Goal: Task Accomplishment & Management: Manage account settings

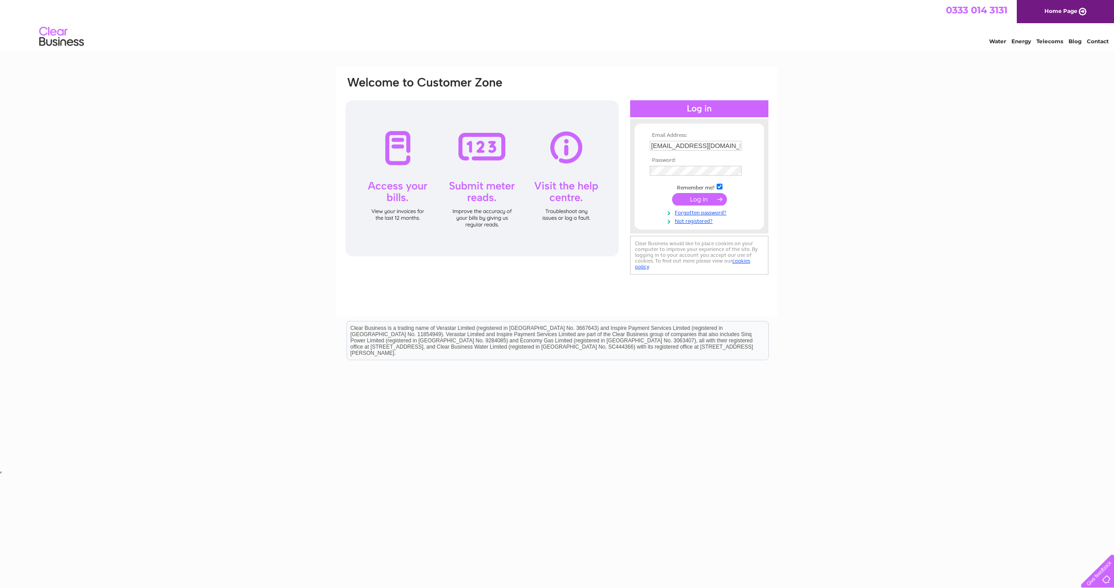
click at [695, 199] on input "submit" at bounding box center [699, 199] width 55 height 12
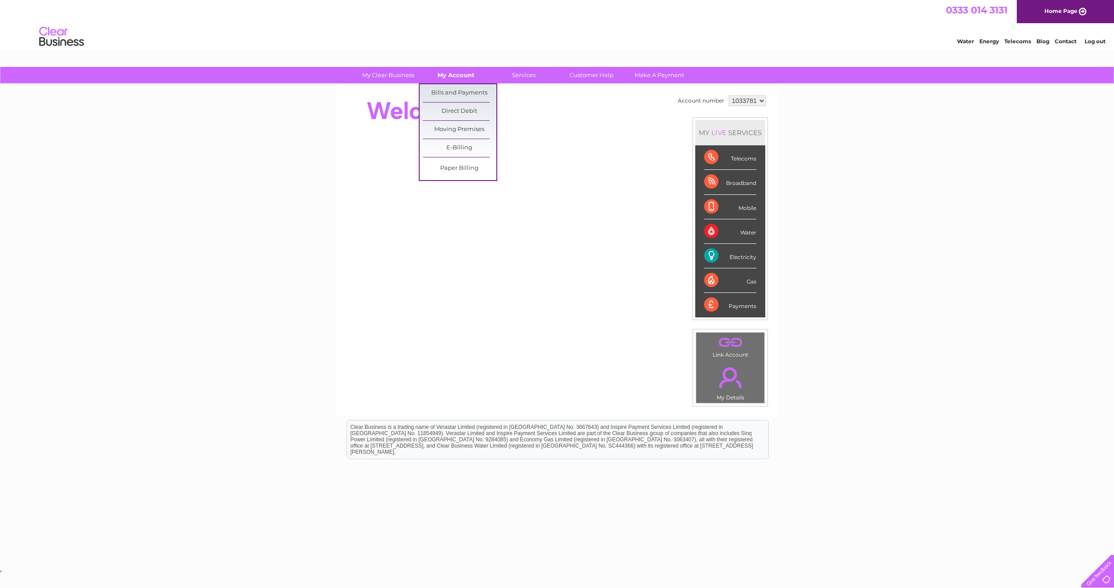
click at [457, 78] on link "My Account" at bounding box center [456, 75] width 74 height 16
click at [454, 98] on link "Bills and Payments" at bounding box center [460, 93] width 74 height 18
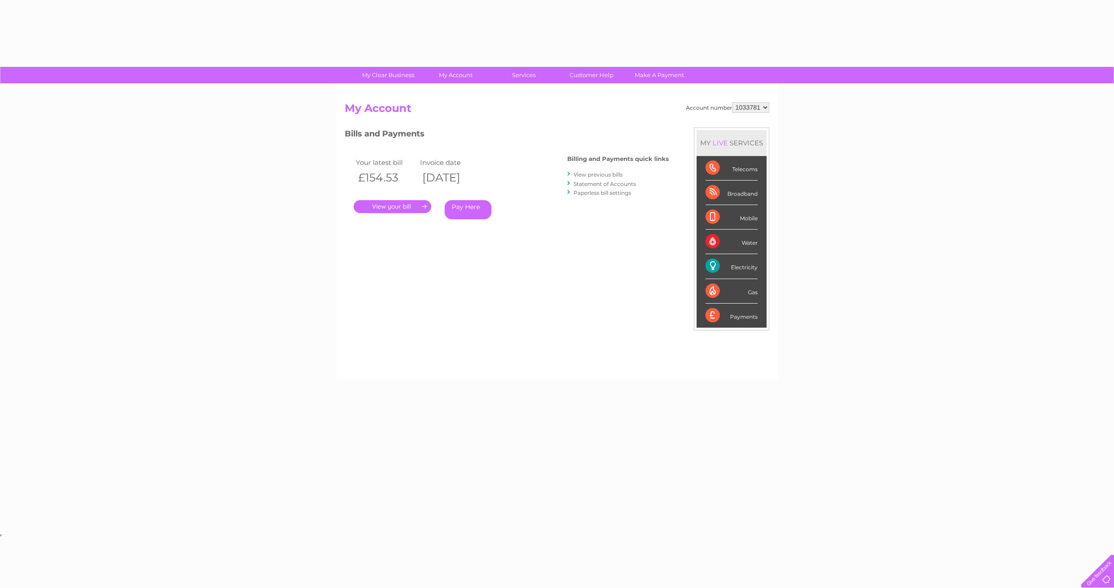
click at [389, 205] on link "." at bounding box center [392, 206] width 78 height 13
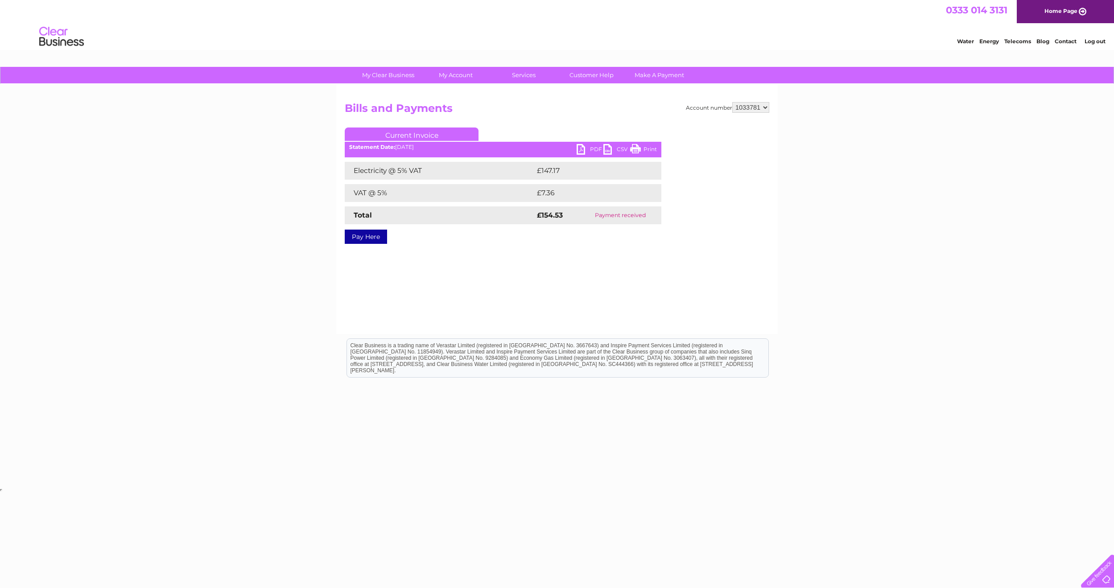
click at [594, 152] on link "PDF" at bounding box center [589, 150] width 27 height 13
